Goal: Use online tool/utility: Utilize a website feature to perform a specific function

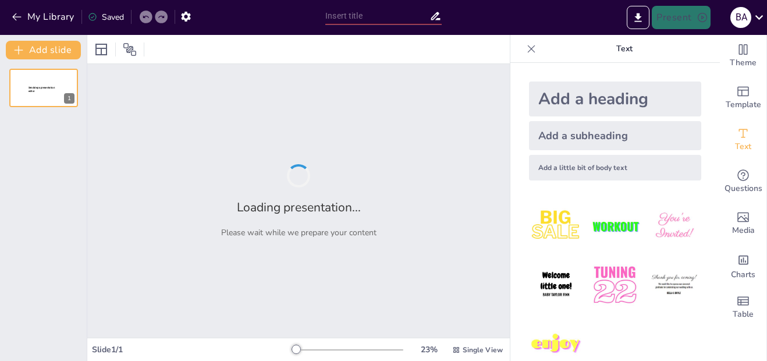
type input "Холодная война: Причины и начало биполярной системы"
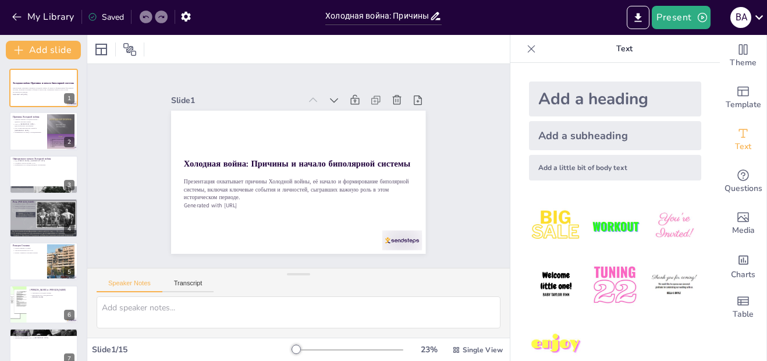
scroll to position [23, 0]
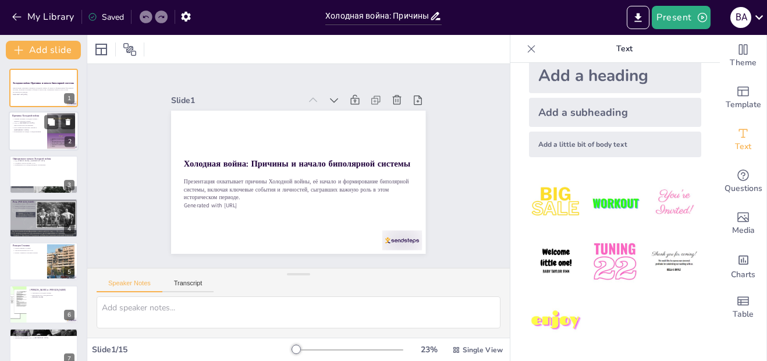
click at [56, 135] on div at bounding box center [61, 130] width 28 height 37
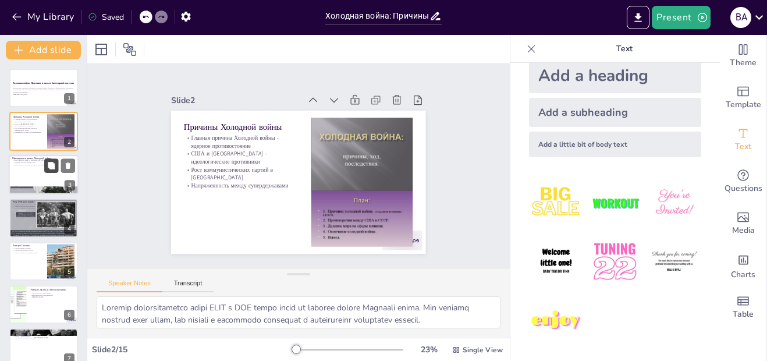
click at [49, 166] on icon at bounding box center [51, 165] width 7 height 7
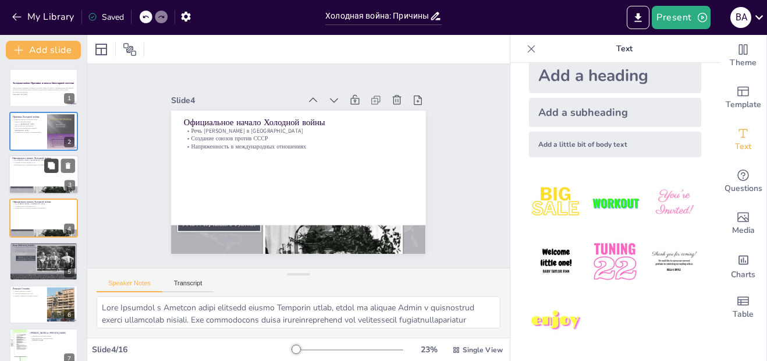
scroll to position [8, 0]
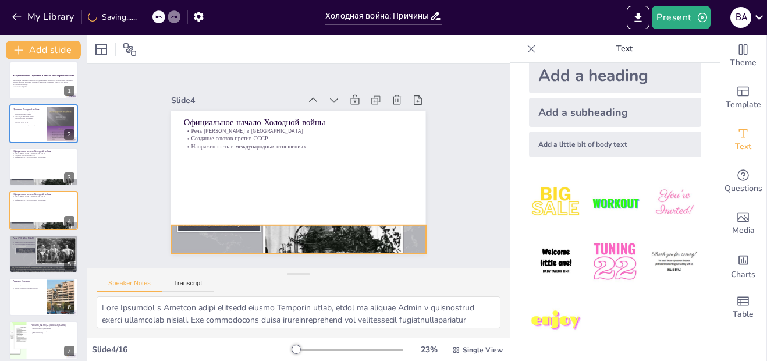
click at [222, 235] on div at bounding box center [275, 236] width 301 height 260
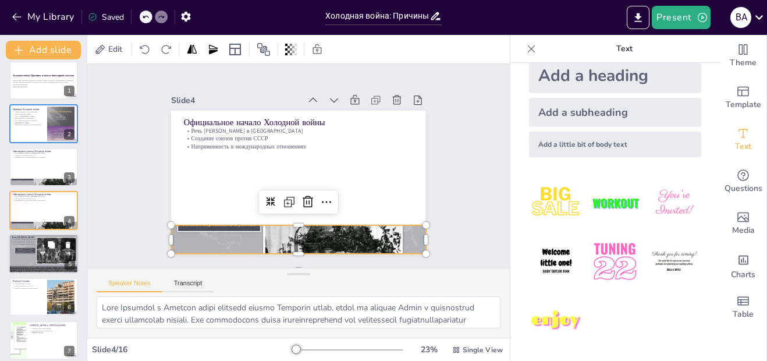
click at [30, 247] on div at bounding box center [44, 253] width 70 height 52
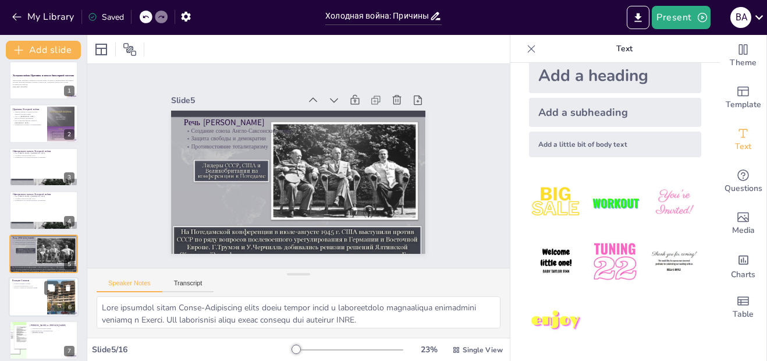
scroll to position [51, 0]
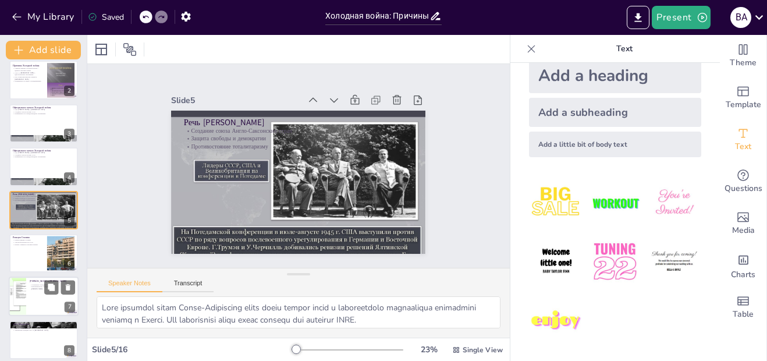
click at [37, 287] on p "Невозможность сотрудничества" at bounding box center [52, 287] width 45 height 2
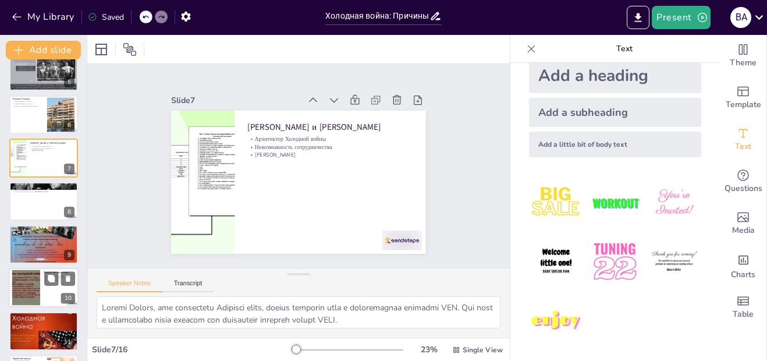
scroll to position [195, 0]
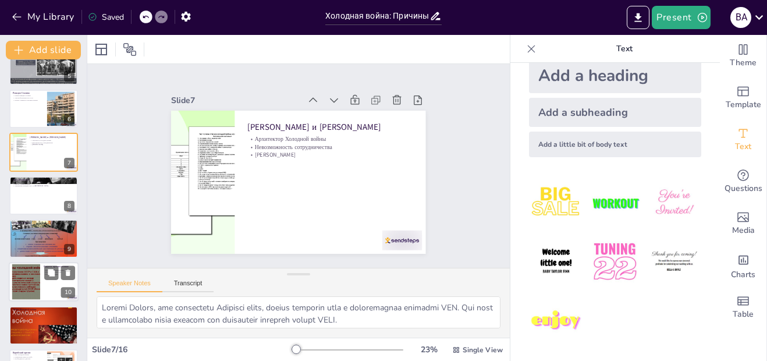
click at [40, 284] on div at bounding box center [26, 281] width 50 height 35
type textarea "Испытания ядерной бомбы СССР в 1949 году стали важным моментом в Холодной войне…"
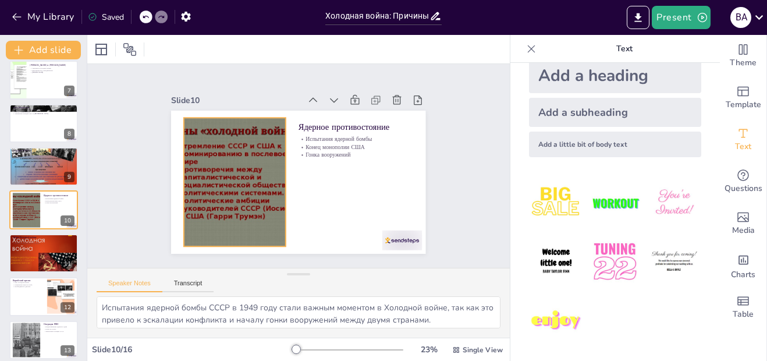
click at [219, 174] on div at bounding box center [232, 169] width 205 height 164
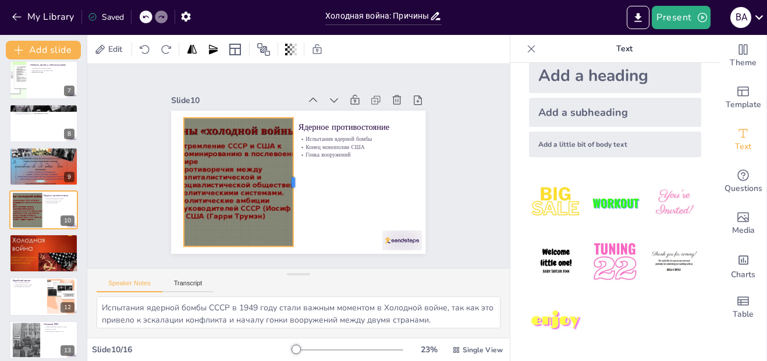
drag, startPoint x: 278, startPoint y: 177, endPoint x: 292, endPoint y: 178, distance: 14.0
click at [292, 178] on div at bounding box center [296, 181] width 23 height 129
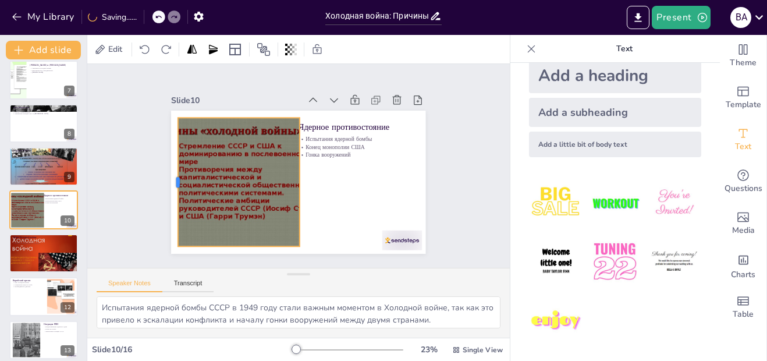
click at [193, 65] on div at bounding box center [257, 47] width 128 height 36
click at [351, 144] on p "Конец монополии США" at bounding box center [358, 165] width 111 height 43
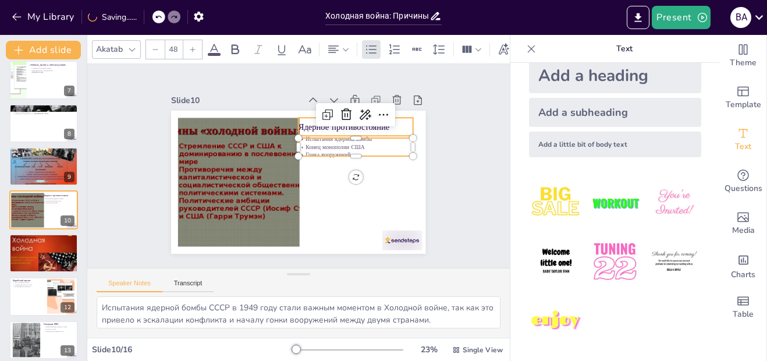
click at [346, 128] on p "Ядерное противостояние" at bounding box center [359, 133] width 115 height 24
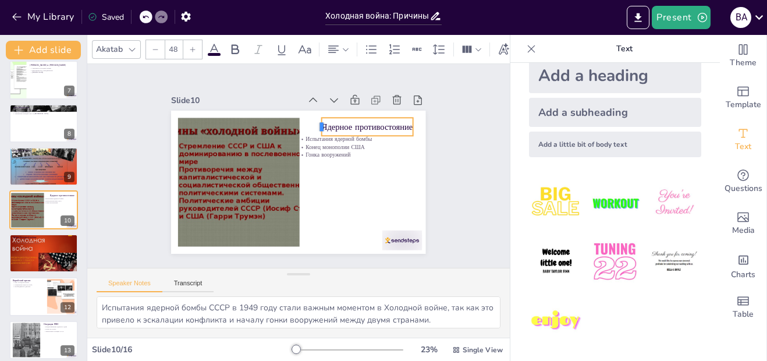
drag, startPoint x: 288, startPoint y: 122, endPoint x: 312, endPoint y: 122, distance: 23.3
click at [318, 122] on div at bounding box center [324, 132] width 13 height 20
click at [301, 143] on p "Конец монополии США" at bounding box center [357, 153] width 115 height 20
type input "32"
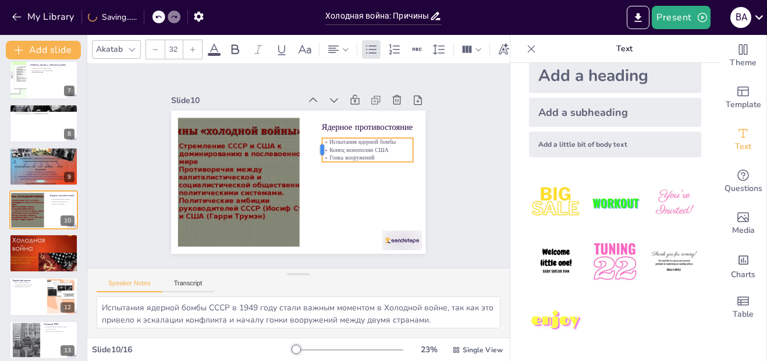
drag, startPoint x: 288, startPoint y: 141, endPoint x: 312, endPoint y: 143, distance: 24.0
click at [313, 143] on div at bounding box center [319, 152] width 12 height 24
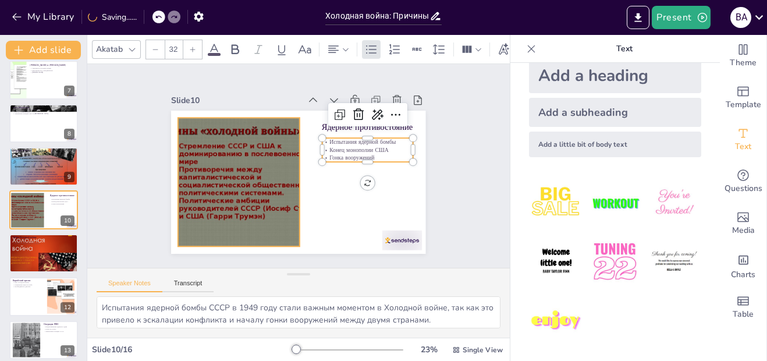
drag, startPoint x: 248, startPoint y: 151, endPoint x: 256, endPoint y: 153, distance: 8.3
click at [248, 153] on div at bounding box center [233, 175] width 195 height 147
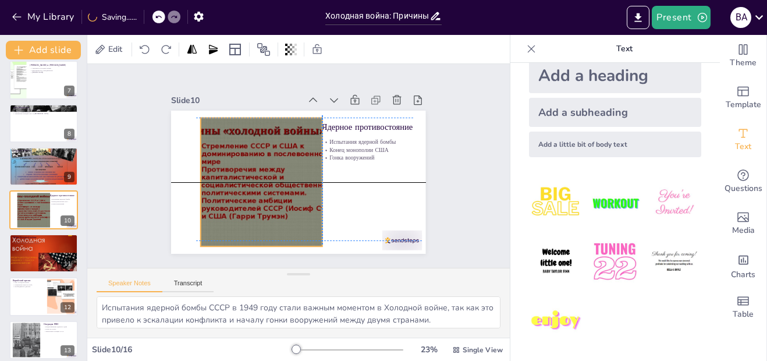
drag, startPoint x: 276, startPoint y: 172, endPoint x: 287, endPoint y: 166, distance: 12.5
click at [287, 166] on div at bounding box center [254, 168] width 213 height 179
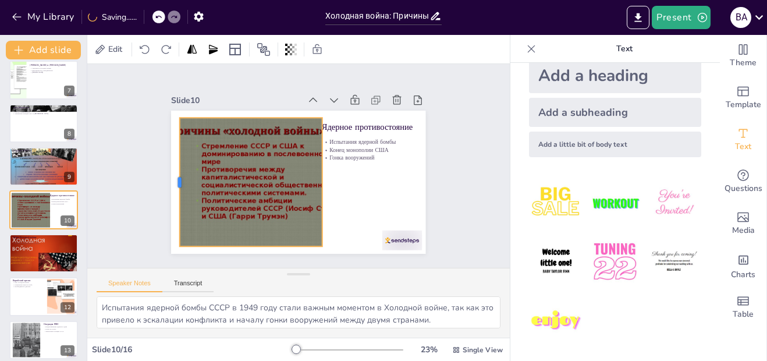
drag, startPoint x: 192, startPoint y: 173, endPoint x: 171, endPoint y: 170, distance: 21.1
click at [171, 170] on div at bounding box center [174, 156] width 36 height 128
click at [217, 163] on div at bounding box center [254, 168] width 213 height 179
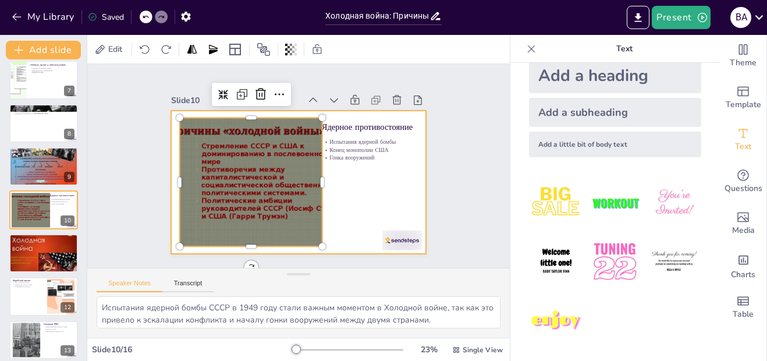
click at [337, 156] on p "Гонка вооружений" at bounding box center [368, 164] width 91 height 17
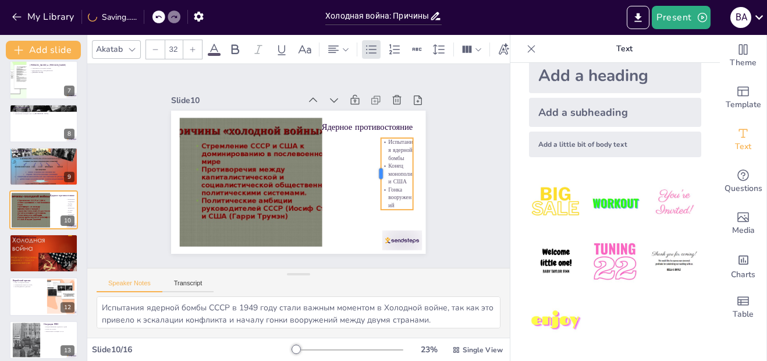
drag, startPoint x: 312, startPoint y: 145, endPoint x: 370, endPoint y: 142, distance: 58.8
click at [370, 170] on div at bounding box center [366, 204] width 37 height 69
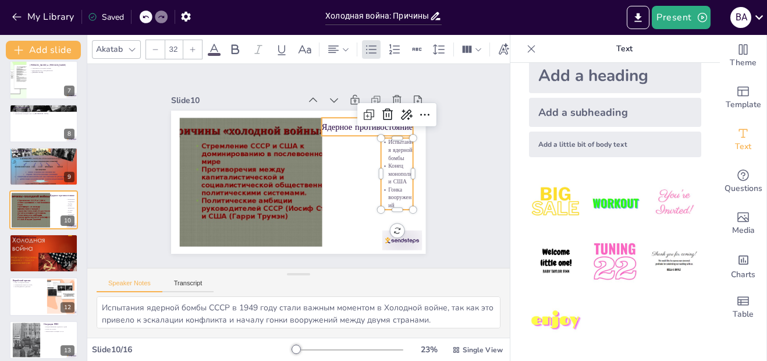
click at [325, 123] on p "Ядерное противостояние" at bounding box center [371, 134] width 92 height 22
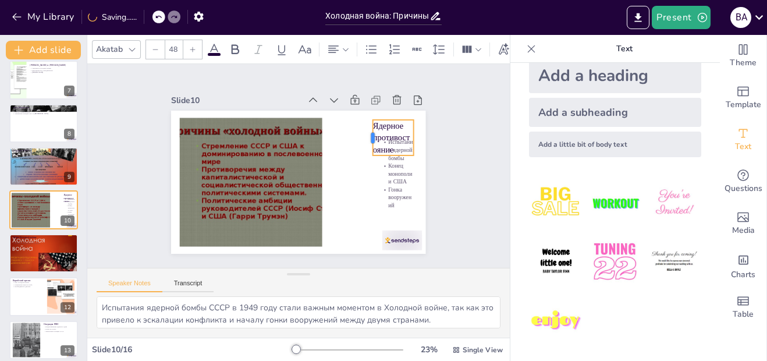
drag, startPoint x: 312, startPoint y: 125, endPoint x: 364, endPoint y: 122, distance: 51.3
click at [364, 142] on div at bounding box center [374, 160] width 20 height 37
click at [390, 171] on div "Ядерное противостояние Испытания ядерной бомбы Конец монополии США Гонка вооруж…" at bounding box center [297, 182] width 268 height 169
type input "32"
click at [397, 202] on p "Гонка вооружений" at bounding box center [388, 217] width 36 height 30
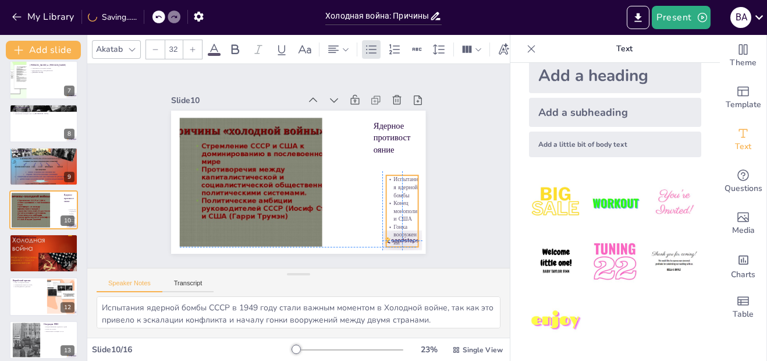
drag, startPoint x: 391, startPoint y: 204, endPoint x: 394, endPoint y: 237, distance: 33.3
click at [394, 237] on p "Гонка вооружений" at bounding box center [394, 244] width 34 height 27
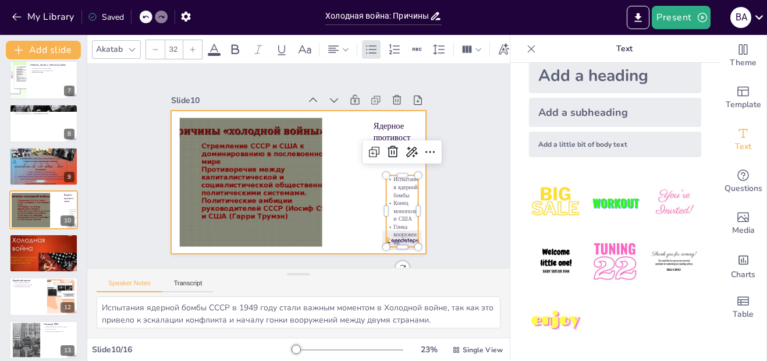
click at [362, 210] on div at bounding box center [287, 178] width 285 height 277
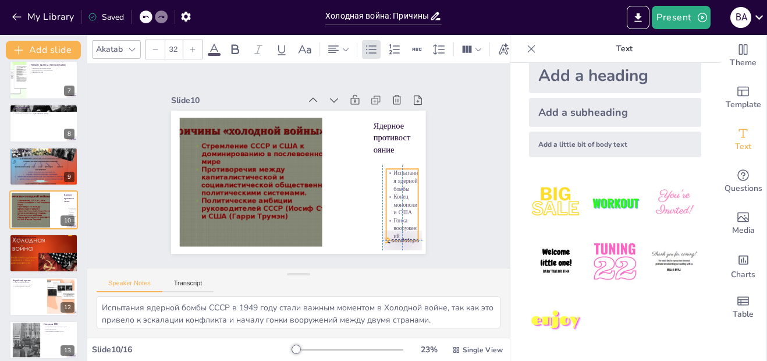
drag, startPoint x: 392, startPoint y: 207, endPoint x: 390, endPoint y: 197, distance: 10.2
click at [390, 202] on p "Конец монополии США" at bounding box center [397, 215] width 34 height 27
type input "48"
click at [375, 128] on p "Ядерное противостояние" at bounding box center [396, 148] width 44 height 40
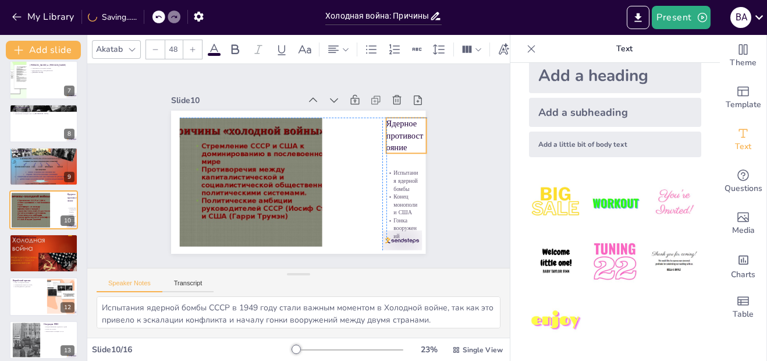
drag, startPoint x: 375, startPoint y: 123, endPoint x: 389, endPoint y: 124, distance: 13.4
click at [389, 124] on p "Ядерное противостояние" at bounding box center [406, 134] width 40 height 35
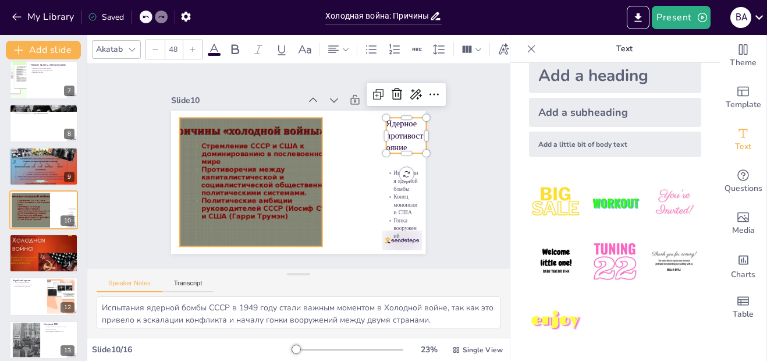
drag, startPoint x: 275, startPoint y: 156, endPoint x: 310, endPoint y: 166, distance: 36.3
click at [277, 156] on div at bounding box center [254, 164] width 219 height 192
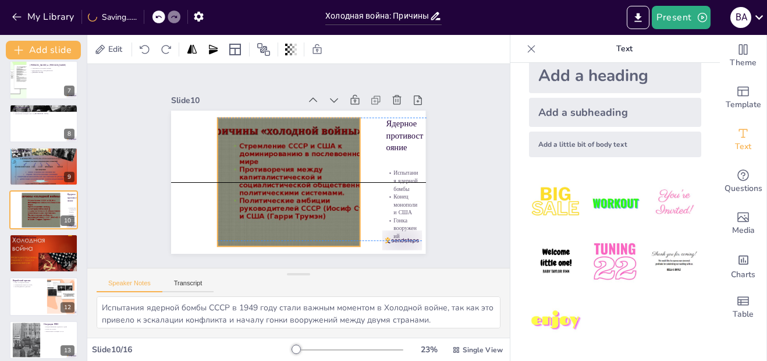
drag, startPoint x: 314, startPoint y: 179, endPoint x: 350, endPoint y: 171, distance: 36.8
click at [350, 171] on div at bounding box center [292, 181] width 205 height 164
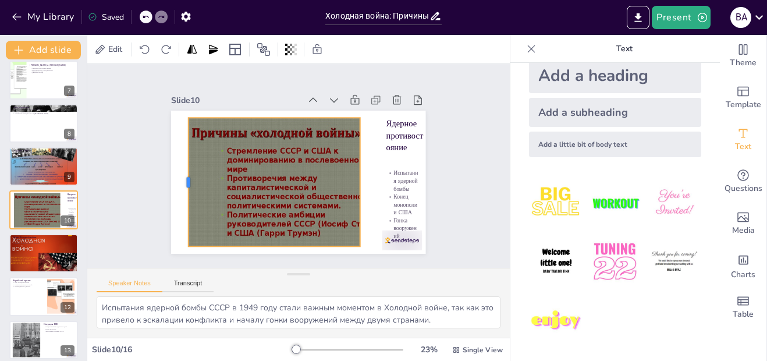
drag, startPoint x: 209, startPoint y: 174, endPoint x: 176, endPoint y: 173, distance: 32.6
click at [176, 173] on div at bounding box center [183, 169] width 23 height 129
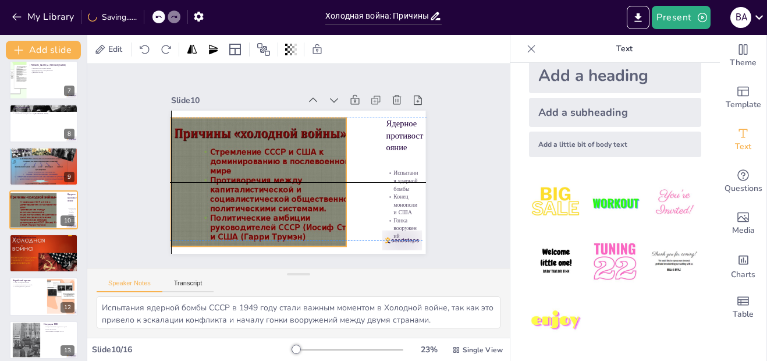
drag, startPoint x: 275, startPoint y: 176, endPoint x: 263, endPoint y: 171, distance: 12.2
click at [263, 171] on div at bounding box center [269, 193] width 216 height 176
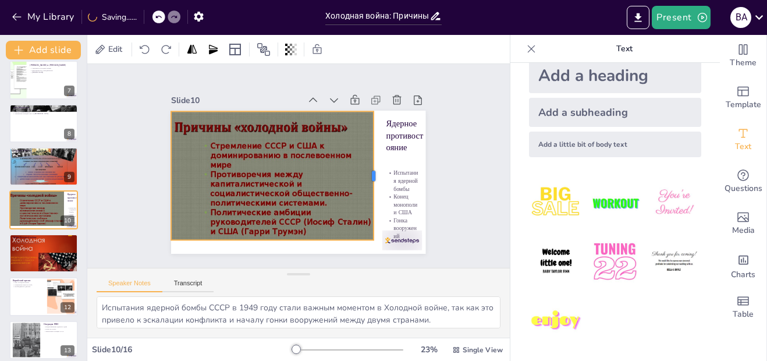
drag, startPoint x: 338, startPoint y: 170, endPoint x: 365, endPoint y: 170, distance: 27.3
click at [365, 170] on div at bounding box center [375, 192] width 36 height 128
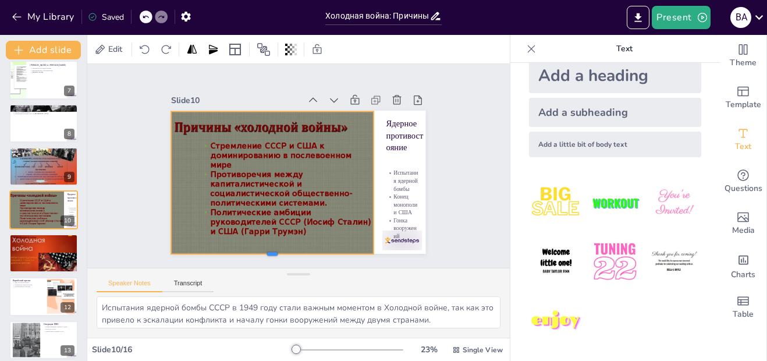
drag, startPoint x: 264, startPoint y: 237, endPoint x: 268, endPoint y: 251, distance: 14.4
click at [268, 251] on div at bounding box center [230, 233] width 180 height 109
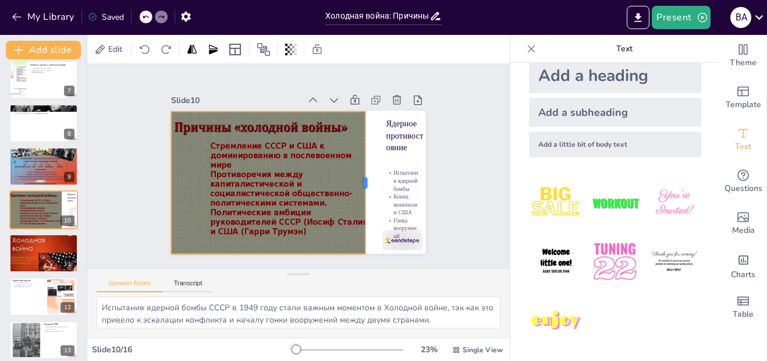
drag, startPoint x: 366, startPoint y: 178, endPoint x: 358, endPoint y: 156, distance: 23.6
click at [358, 156] on div at bounding box center [361, 204] width 53 height 138
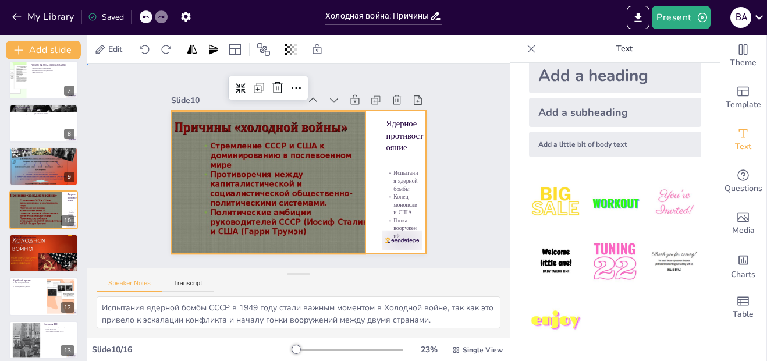
click at [373, 151] on div at bounding box center [295, 181] width 279 height 193
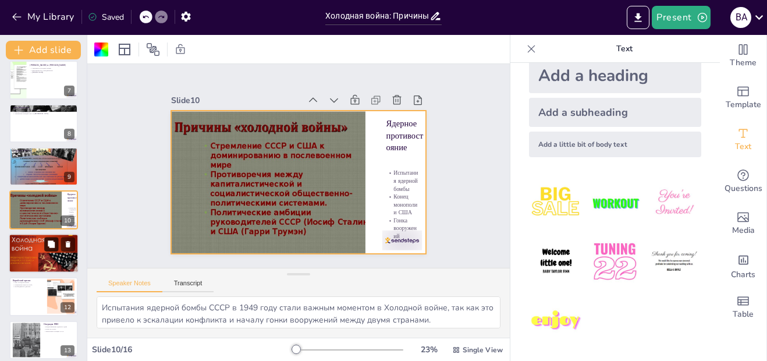
click at [49, 247] on icon at bounding box center [51, 244] width 8 height 8
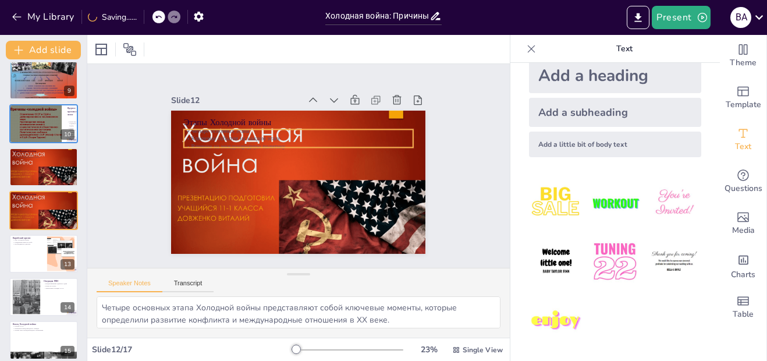
click at [232, 130] on p "Ключевые события на каждом этапе" at bounding box center [301, 139] width 229 height 32
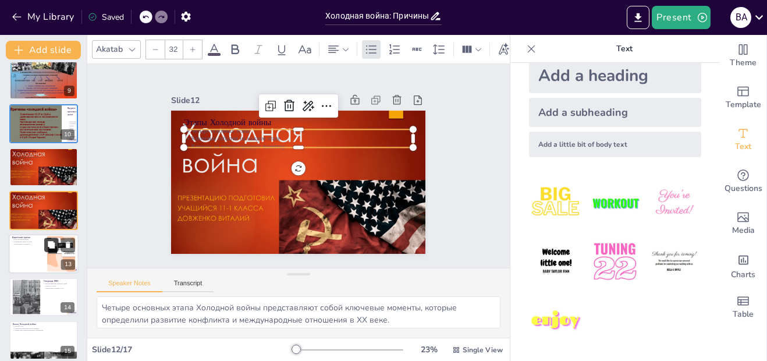
click at [47, 246] on button at bounding box center [51, 244] width 14 height 14
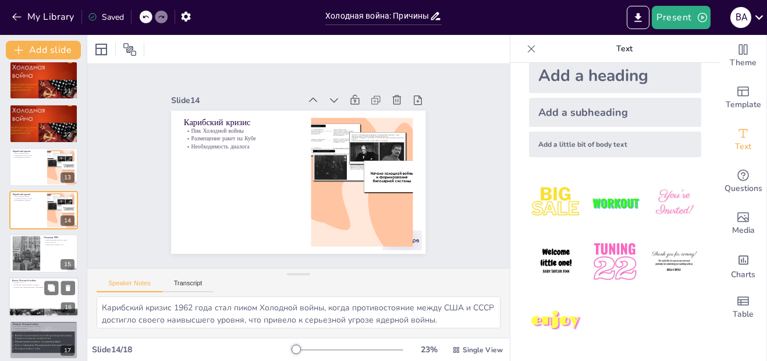
click at [42, 282] on p "Распад СССР" at bounding box center [43, 283] width 63 height 2
type textarea "Распад СССР в 1991 году стал ключевым моментом, который положил конец Холодной …"
